Goal: Check status: Check status

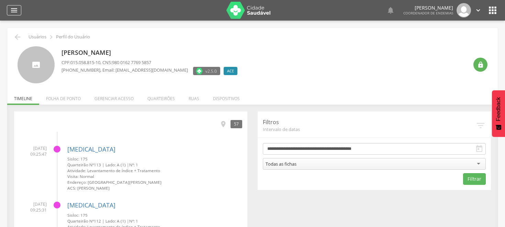
click at [16, 7] on icon "" at bounding box center [14, 10] width 8 height 8
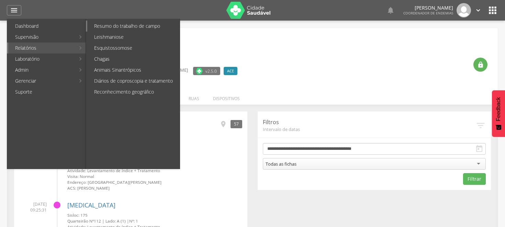
click at [112, 26] on link "Resumo do trabalho de campo" at bounding box center [133, 26] width 92 height 11
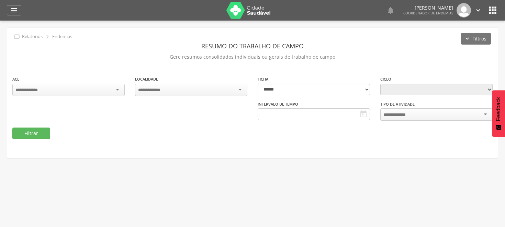
select select "*"
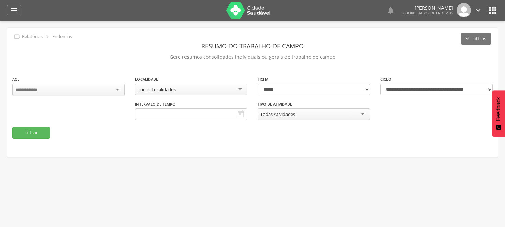
type input "**********"
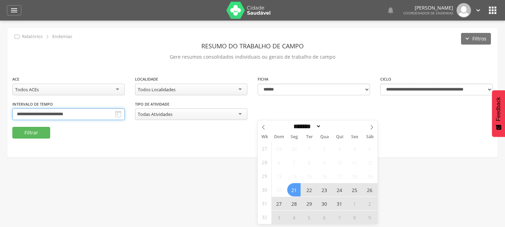
click at [125, 112] on input "**********" at bounding box center [68, 114] width 112 height 12
click at [370, 126] on icon at bounding box center [371, 127] width 5 height 5
select select "*"
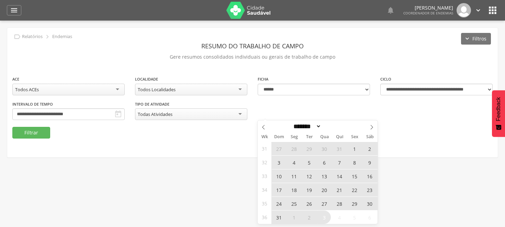
click at [279, 202] on span "24" at bounding box center [278, 203] width 13 height 13
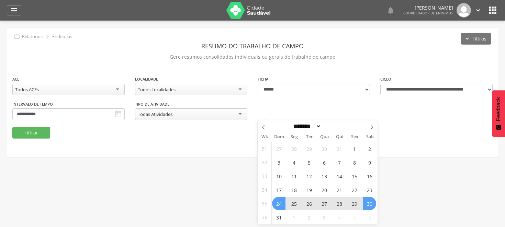
click at [368, 203] on span "30" at bounding box center [368, 203] width 13 height 13
type input "**********"
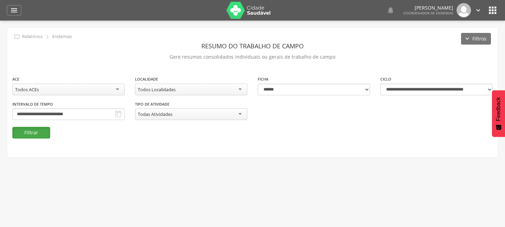
click at [41, 132] on button "Filtrar" at bounding box center [31, 133] width 38 height 12
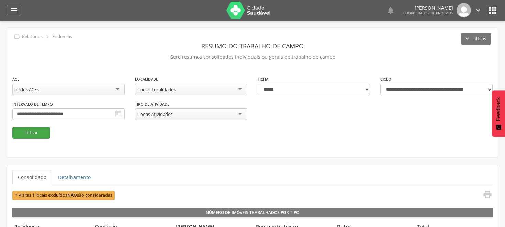
click at [35, 131] on button "Filtrar" at bounding box center [31, 133] width 38 height 12
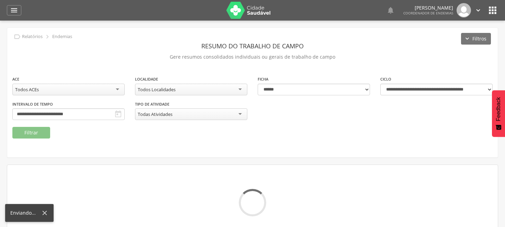
scroll to position [21, 0]
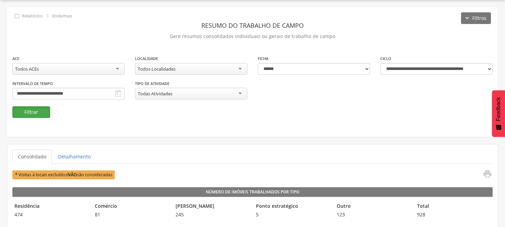
click at [18, 111] on button "Filtrar" at bounding box center [31, 112] width 38 height 12
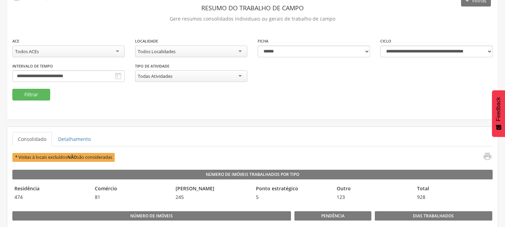
scroll to position [0, 0]
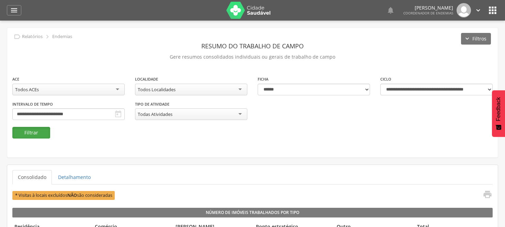
click at [23, 130] on button "Filtrar" at bounding box center [31, 133] width 38 height 12
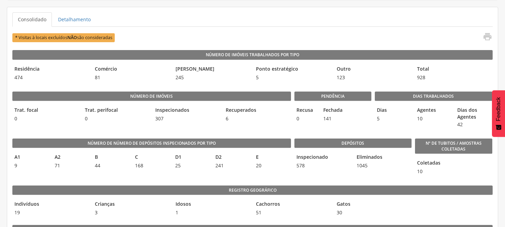
scroll to position [173, 0]
